Goal: Task Accomplishment & Management: Manage account settings

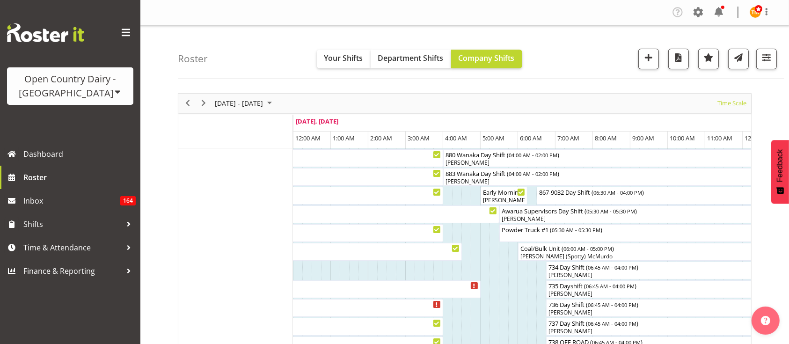
scroll to position [70, 0]
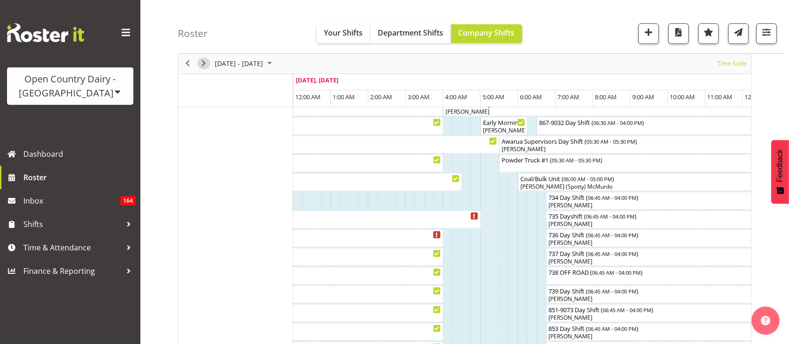
click at [201, 68] on span "Next" at bounding box center [203, 64] width 11 height 12
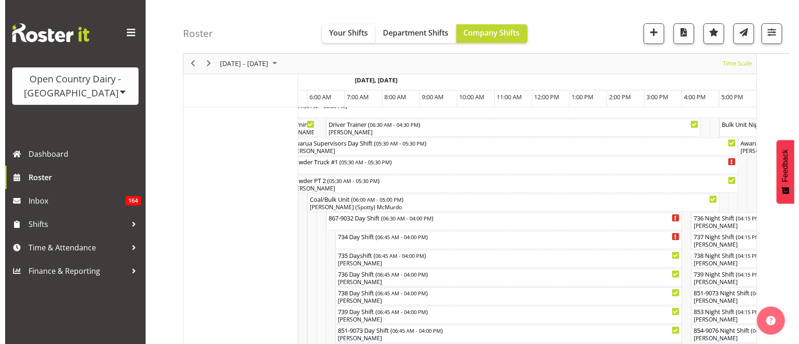
scroll to position [0, 1169]
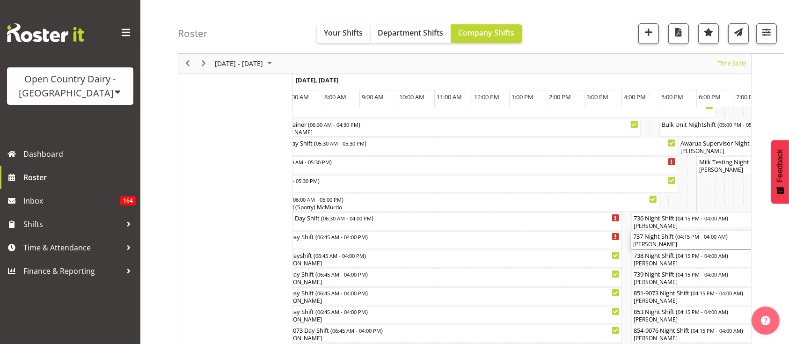
click at [693, 237] on span "04:15 PM - 04:00 AM" at bounding box center [701, 236] width 49 height 7
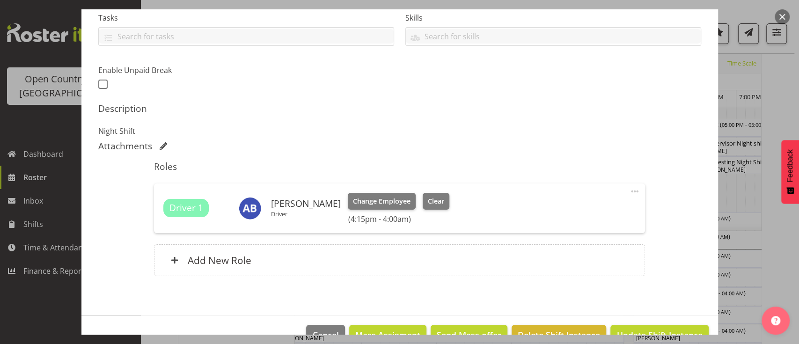
scroll to position [206, 0]
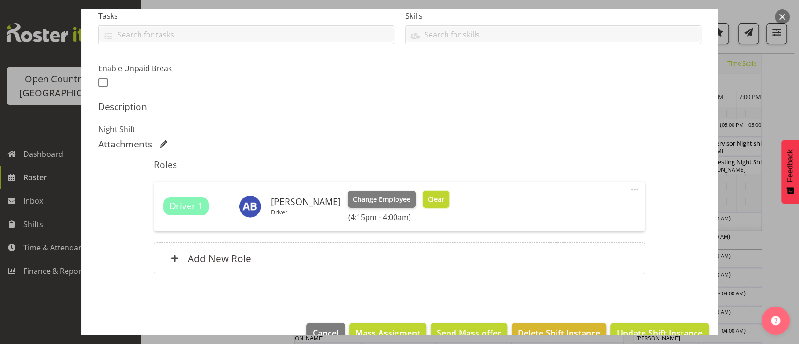
click at [428, 201] on span "Clear" at bounding box center [436, 199] width 16 height 10
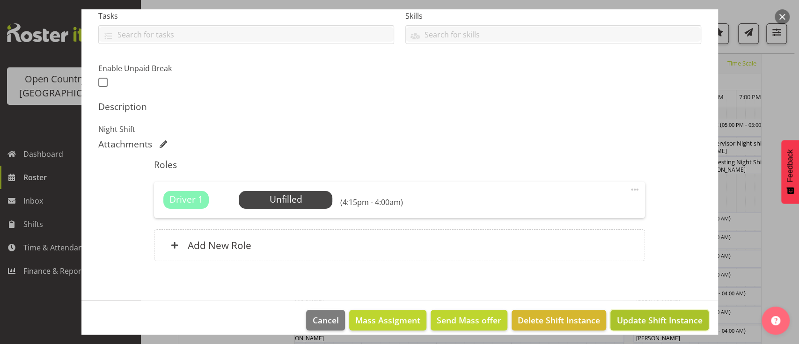
click at [629, 314] on span "Update Shift Instance" at bounding box center [659, 320] width 86 height 12
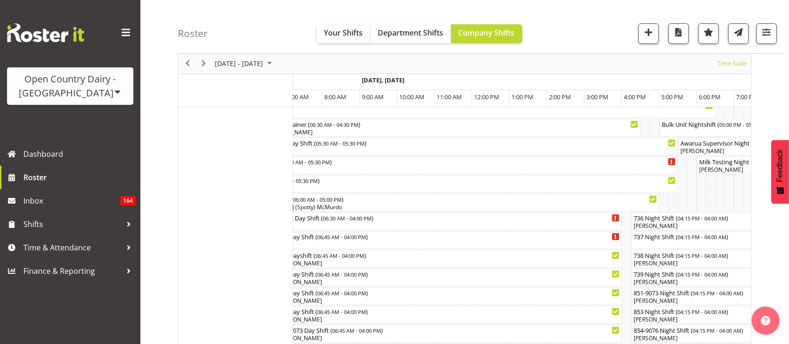
scroll to position [0, 1398]
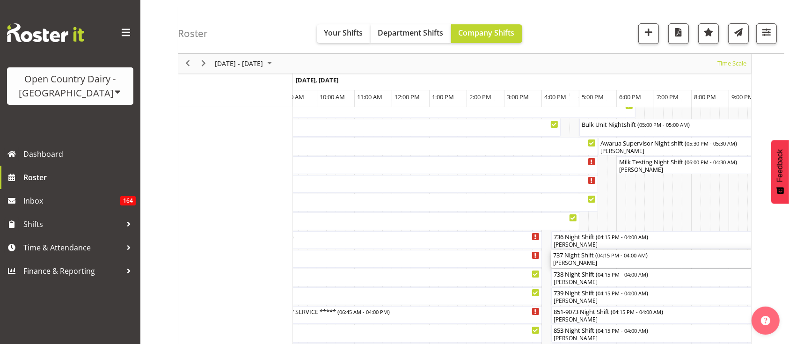
click at [646, 260] on div "[PERSON_NAME]" at bounding box center [771, 263] width 436 height 8
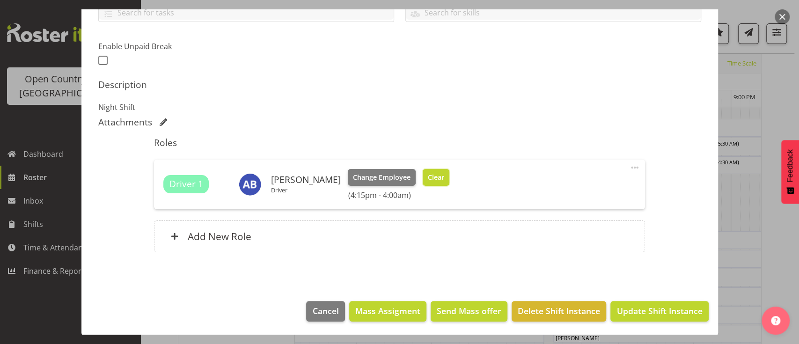
click at [430, 172] on span "Clear" at bounding box center [436, 177] width 16 height 10
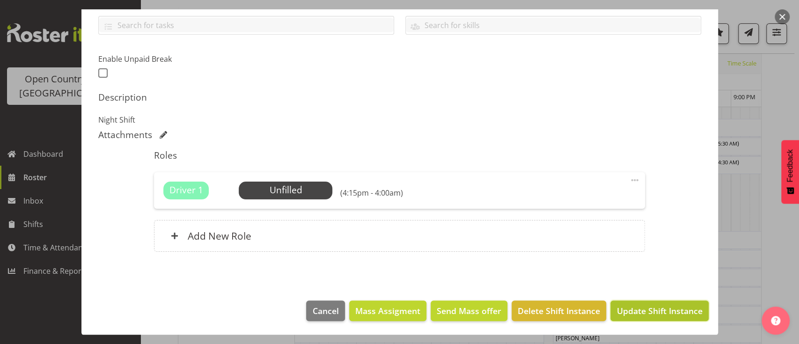
click at [647, 308] on span "Update Shift Instance" at bounding box center [659, 311] width 86 height 12
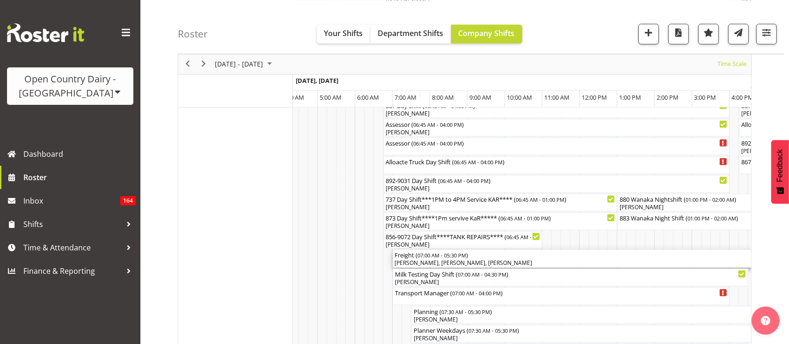
click at [555, 256] on div "Freight ( 07:00 AM - 05:30 PM )" at bounding box center [588, 254] width 389 height 9
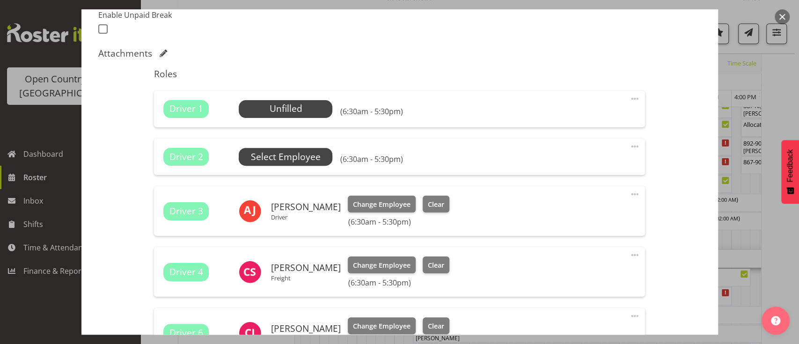
click at [299, 155] on span "Select Employee" at bounding box center [286, 157] width 70 height 14
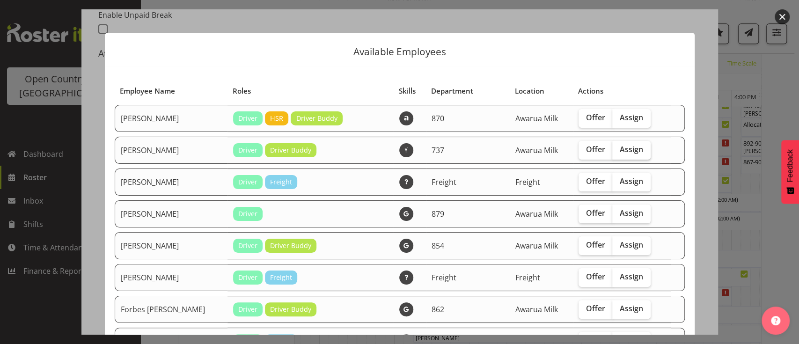
click at [612, 154] on label "Assign" at bounding box center [631, 150] width 38 height 19
click at [612, 153] on input "Assign" at bounding box center [615, 149] width 6 height 6
checkbox input "true"
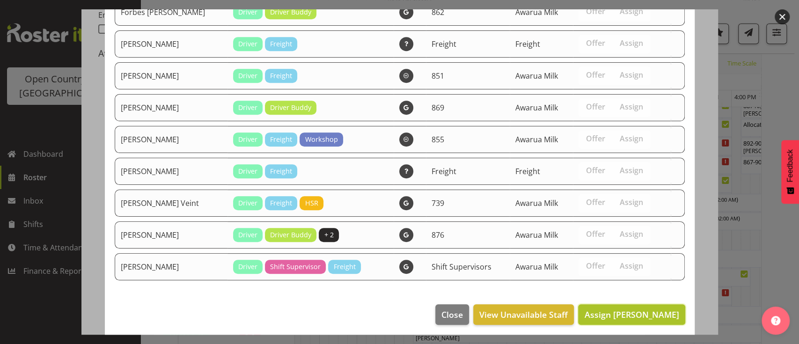
click at [636, 309] on span "Assign [PERSON_NAME]" at bounding box center [631, 314] width 94 height 11
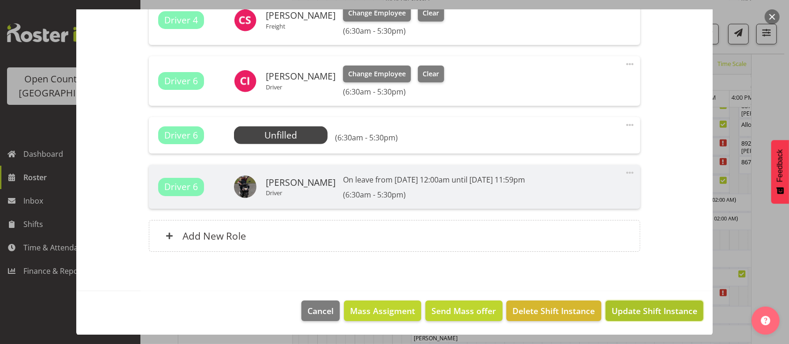
click at [636, 309] on span "Update Shift Instance" at bounding box center [654, 311] width 86 height 12
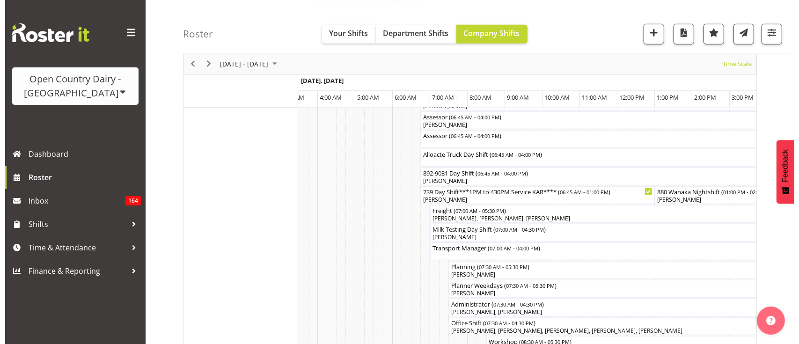
scroll to position [676, 0]
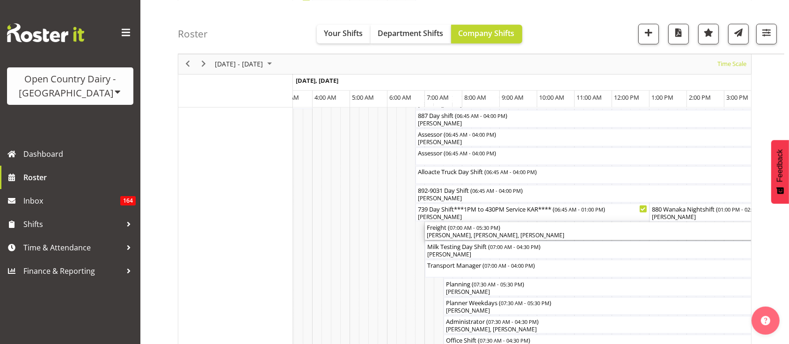
click at [460, 235] on div "[PERSON_NAME], [PERSON_NAME], [PERSON_NAME]" at bounding box center [621, 235] width 389 height 8
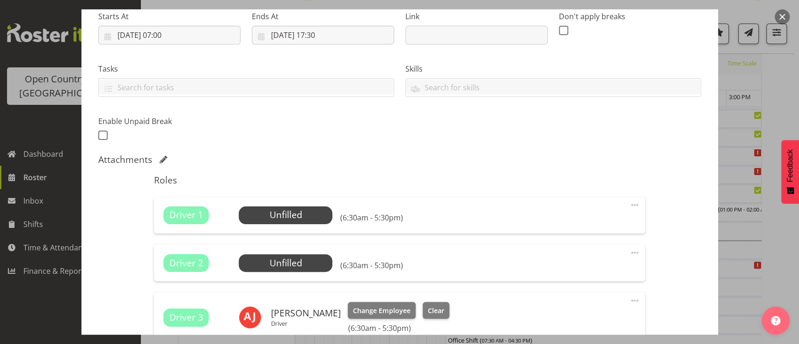
scroll to position [153, 0]
click at [270, 212] on span "Select Employee" at bounding box center [286, 215] width 70 height 14
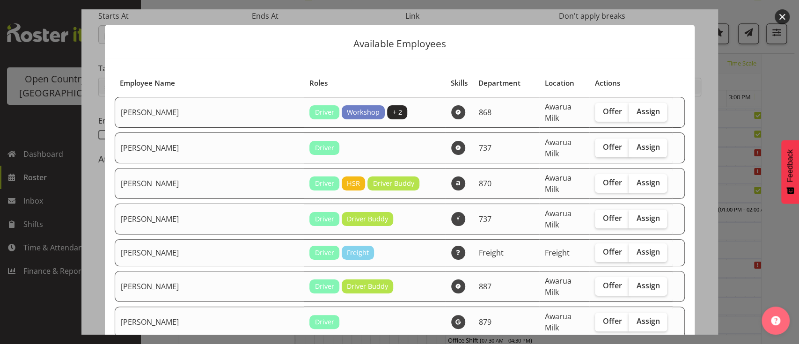
scroll to position [8, 0]
click at [636, 213] on span "Assign" at bounding box center [647, 217] width 23 height 9
click at [633, 215] on input "Assign" at bounding box center [631, 218] width 6 height 6
checkbox input "true"
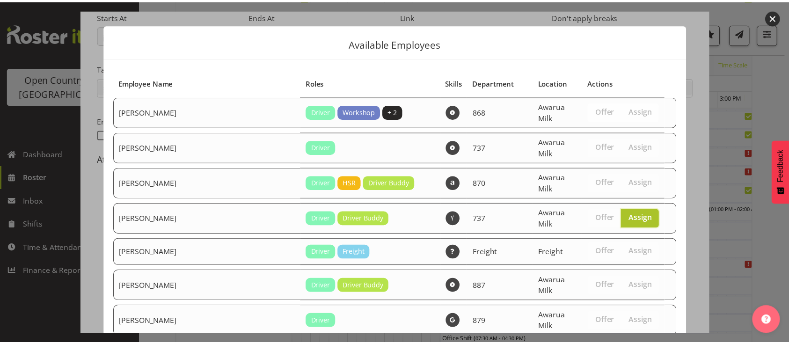
scroll to position [581, 0]
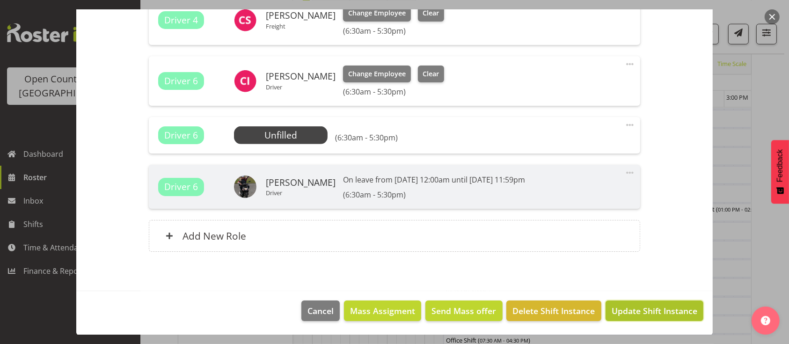
click at [645, 310] on span "Update Shift Instance" at bounding box center [654, 311] width 86 height 12
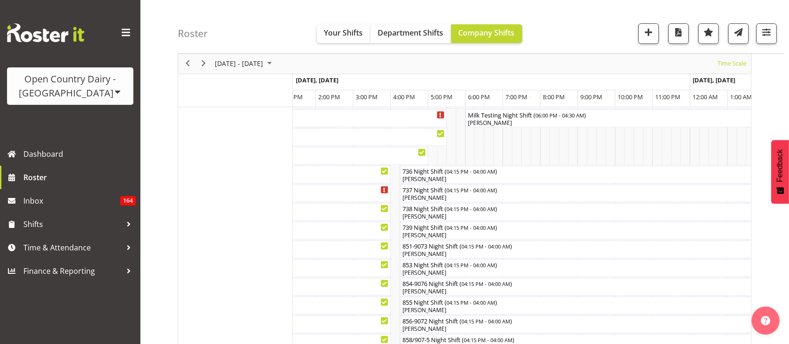
scroll to position [0, 0]
